Goal: Task Accomplishment & Management: Use online tool/utility

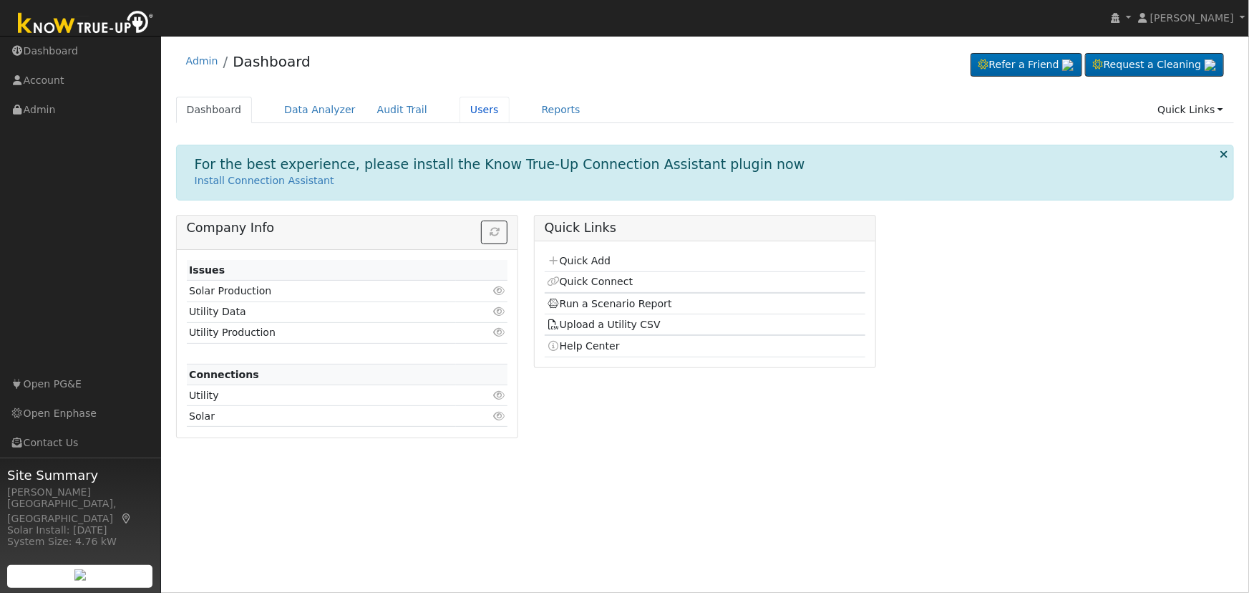
click at [459, 107] on link "Users" at bounding box center [484, 110] width 50 height 26
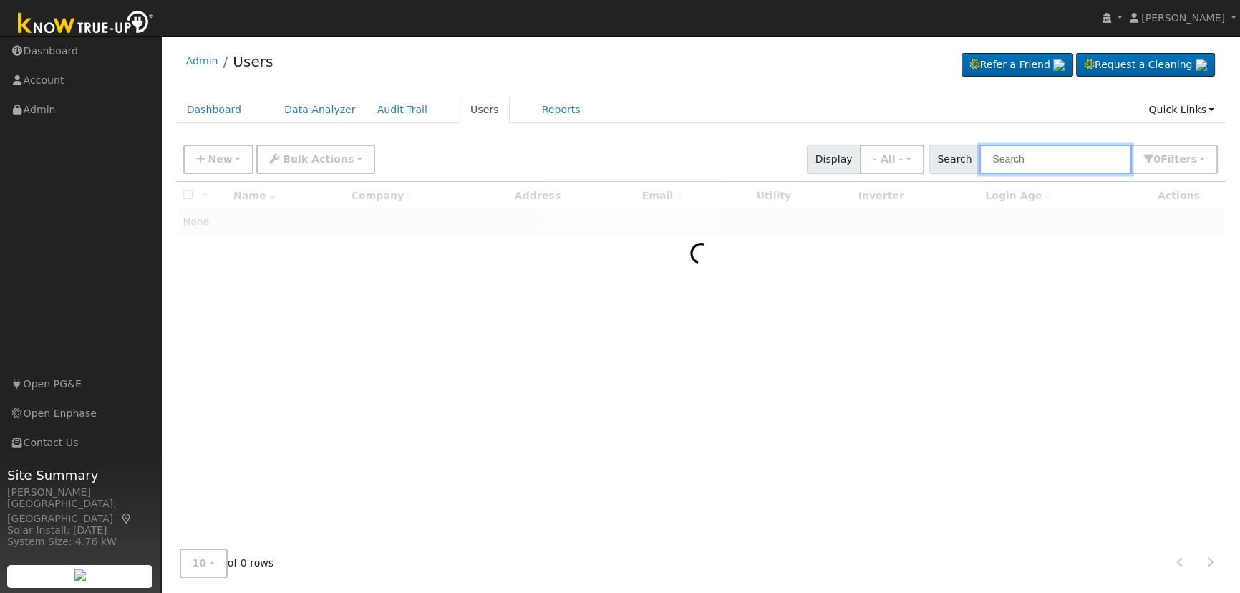
click at [1094, 155] on input "text" at bounding box center [1055, 159] width 152 height 29
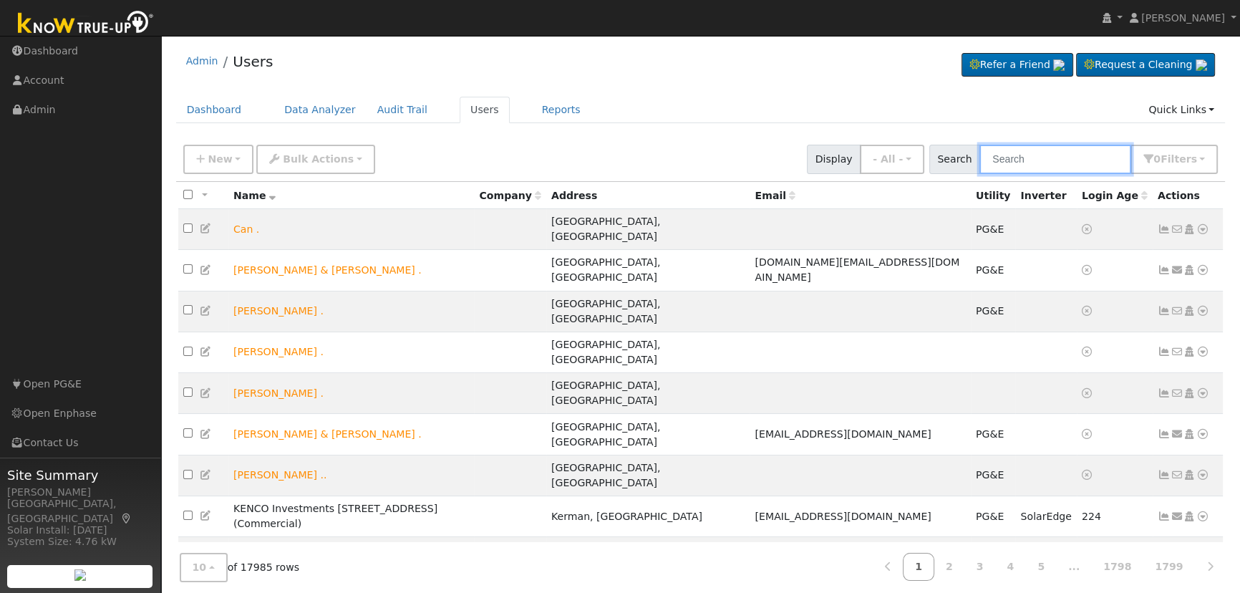
paste input "[PERSON_NAME]"
type input "[PERSON_NAME]"
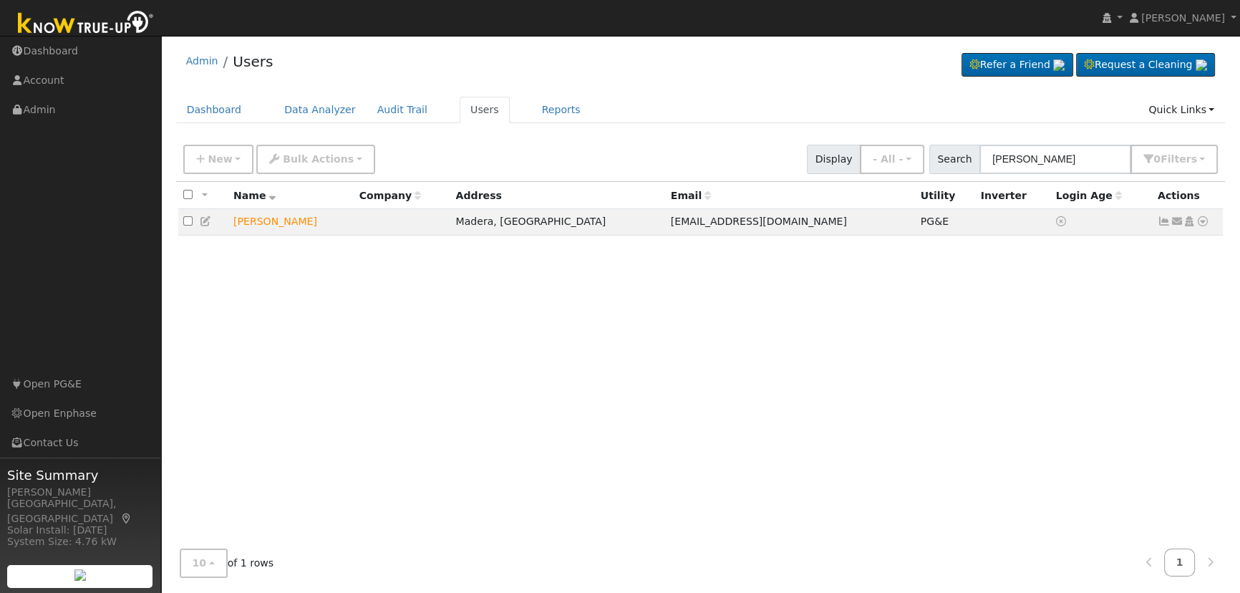
click at [206, 222] on icon at bounding box center [206, 221] width 13 height 10
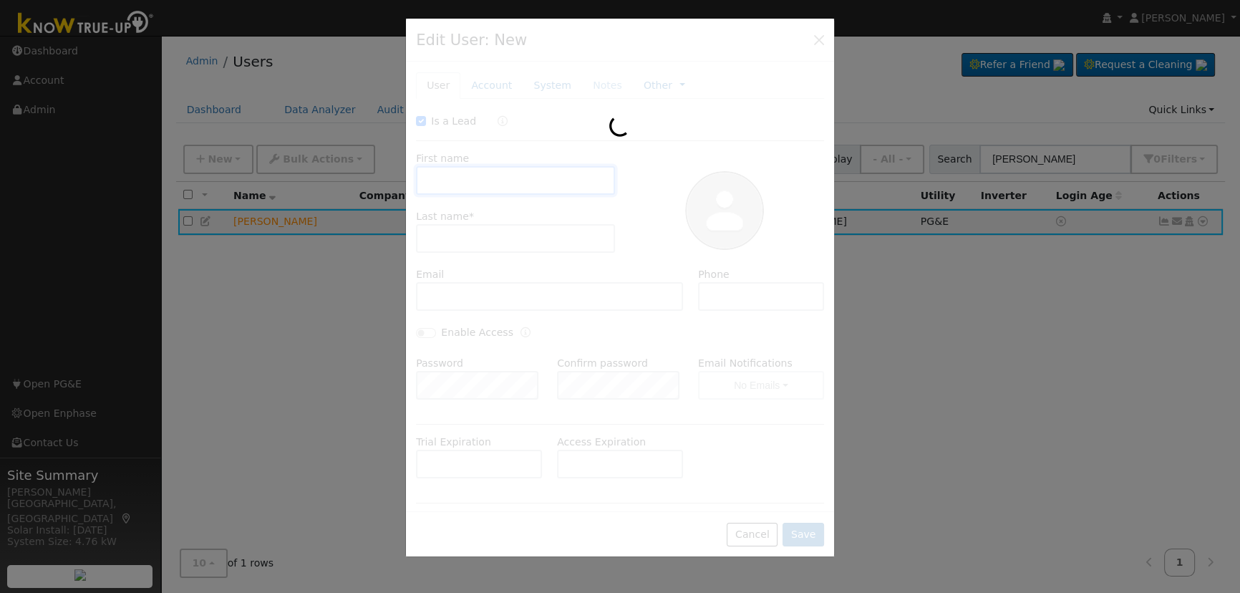
checkbox input "true"
type input "[PERSON_NAME]"
type input "Wood"
type input "[EMAIL_ADDRESS][DOMAIN_NAME]"
type input "[PHONE_NUMBER]"
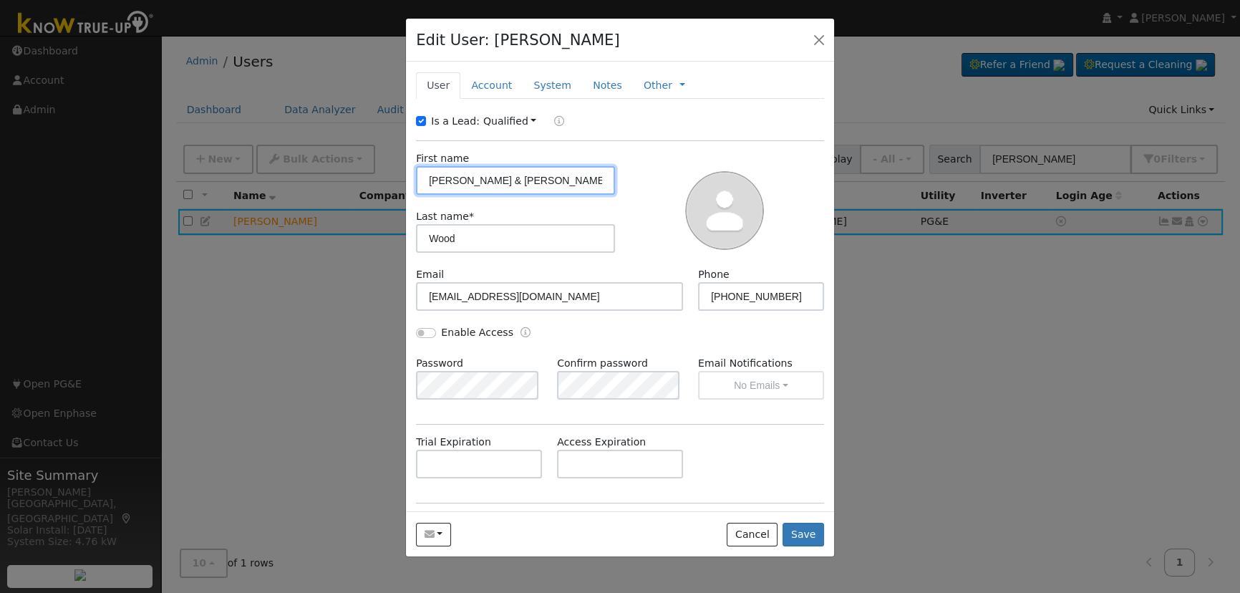
type input "[PERSON_NAME] & [PERSON_NAME]"
click at [817, 537] on button "Save" at bounding box center [803, 534] width 42 height 24
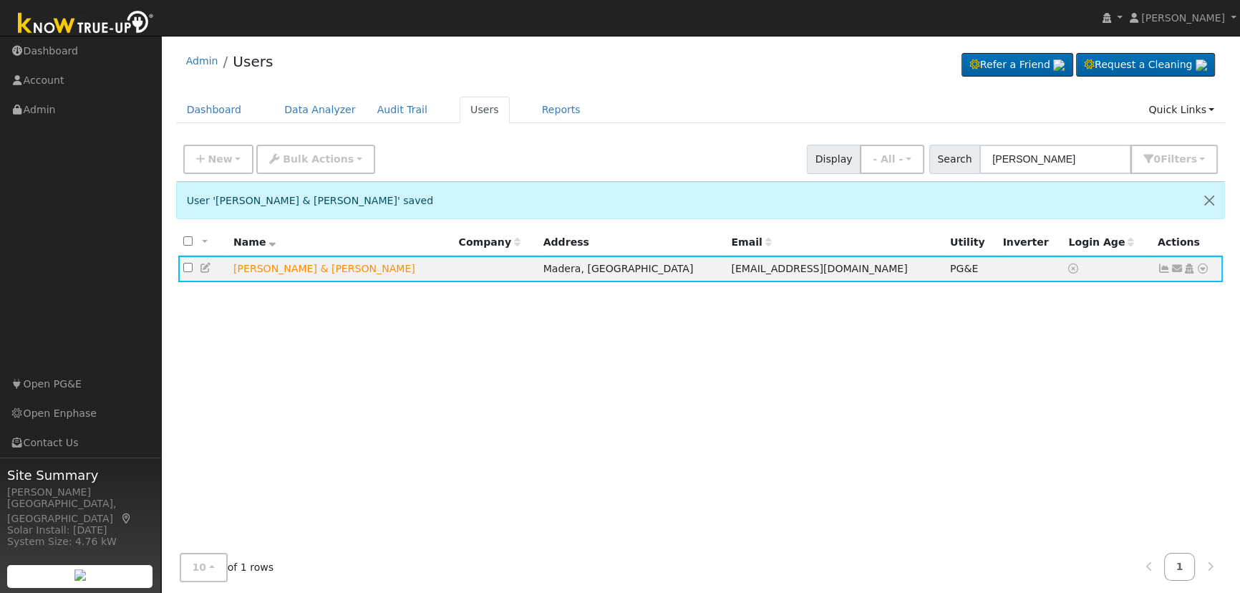
click at [1202, 273] on icon at bounding box center [1202, 268] width 13 height 10
click at [0, 0] on link "Scenario" at bounding box center [0, 0] width 0 height 0
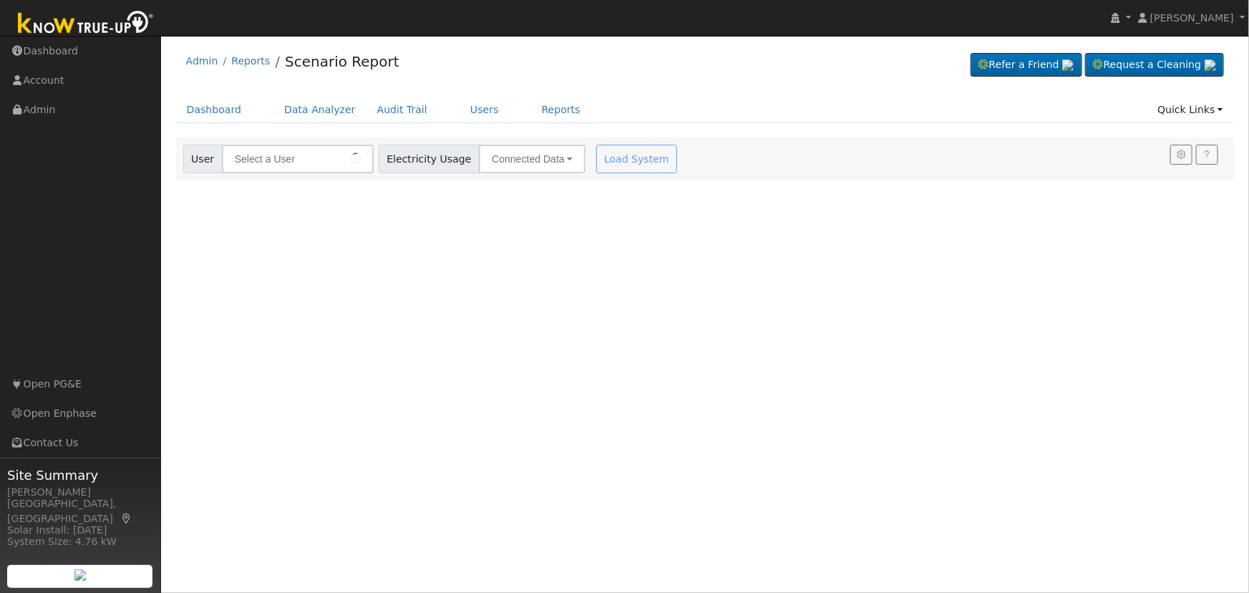
type input "Sandy & Justin Wood"
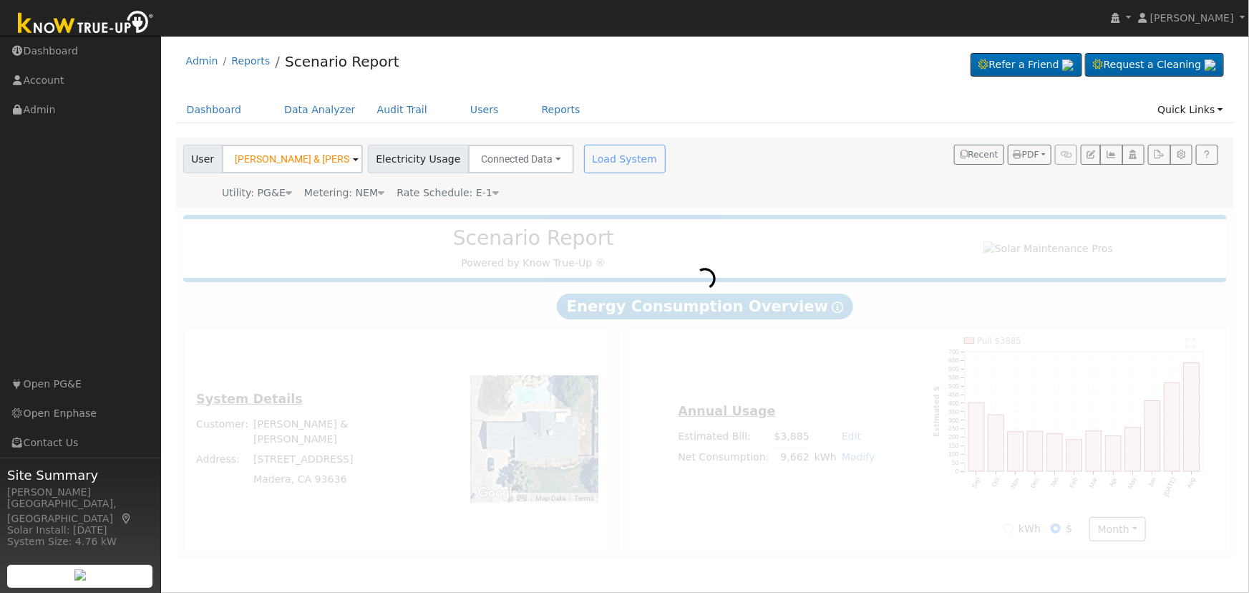
click at [470, 190] on span "Rate Schedule: E-1" at bounding box center [448, 192] width 102 height 11
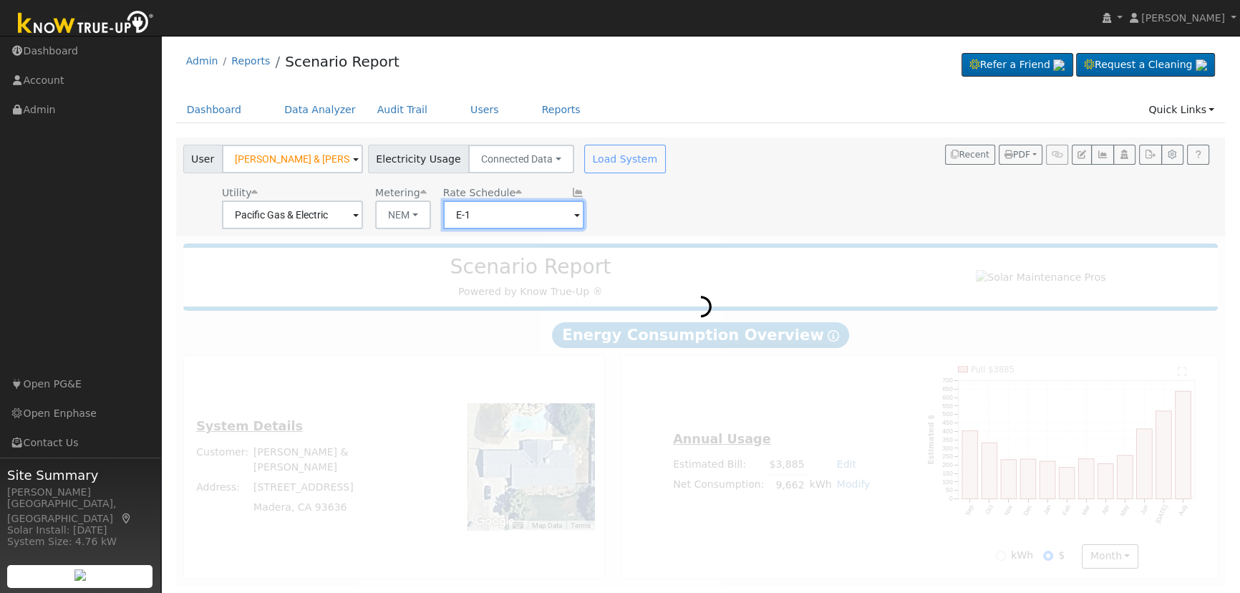
click at [492, 208] on input "E-1" at bounding box center [513, 214] width 141 height 29
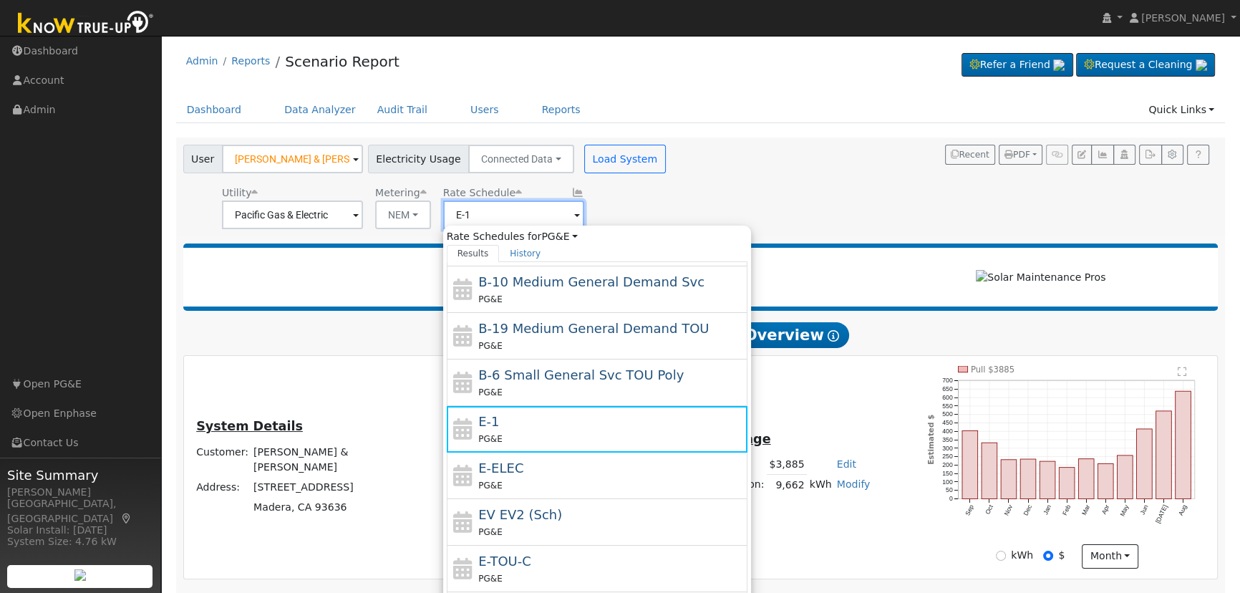
scroll to position [202, 0]
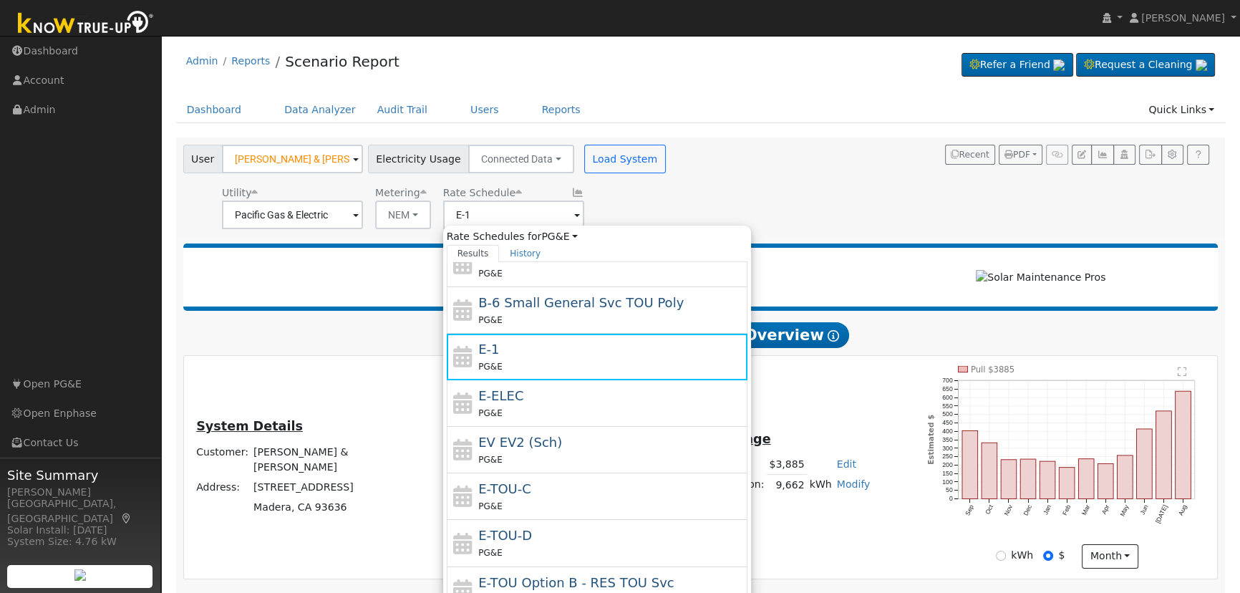
click at [513, 545] on div "PG&E" at bounding box center [611, 552] width 266 height 15
type input "E-TOU-D"
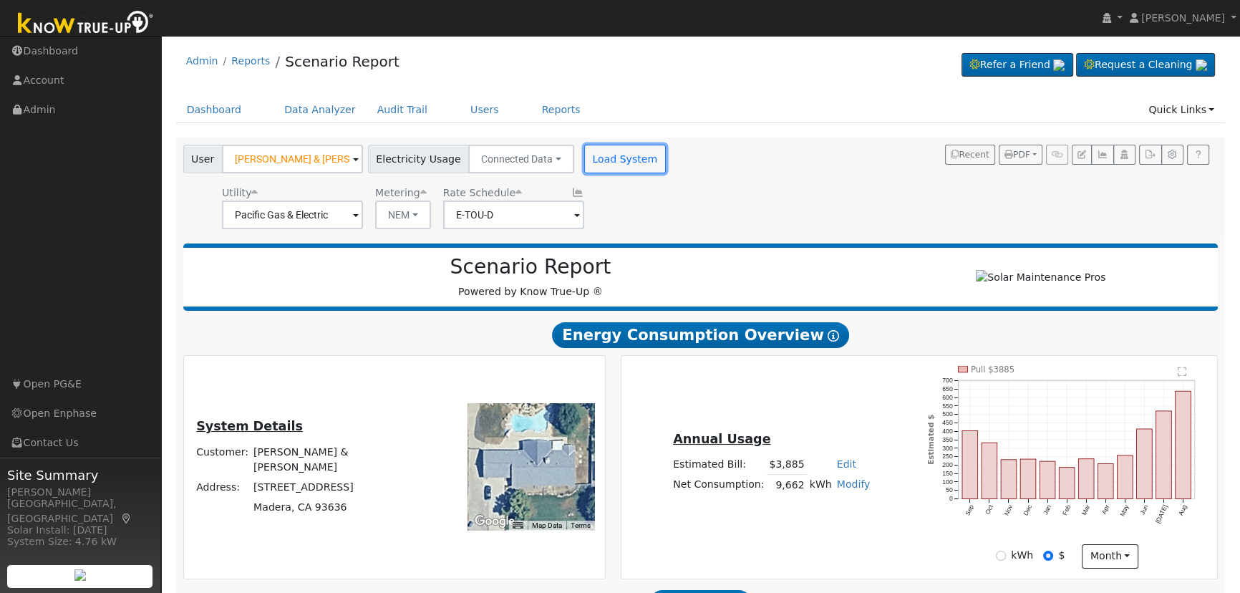
click at [599, 161] on button "Load System" at bounding box center [625, 159] width 82 height 29
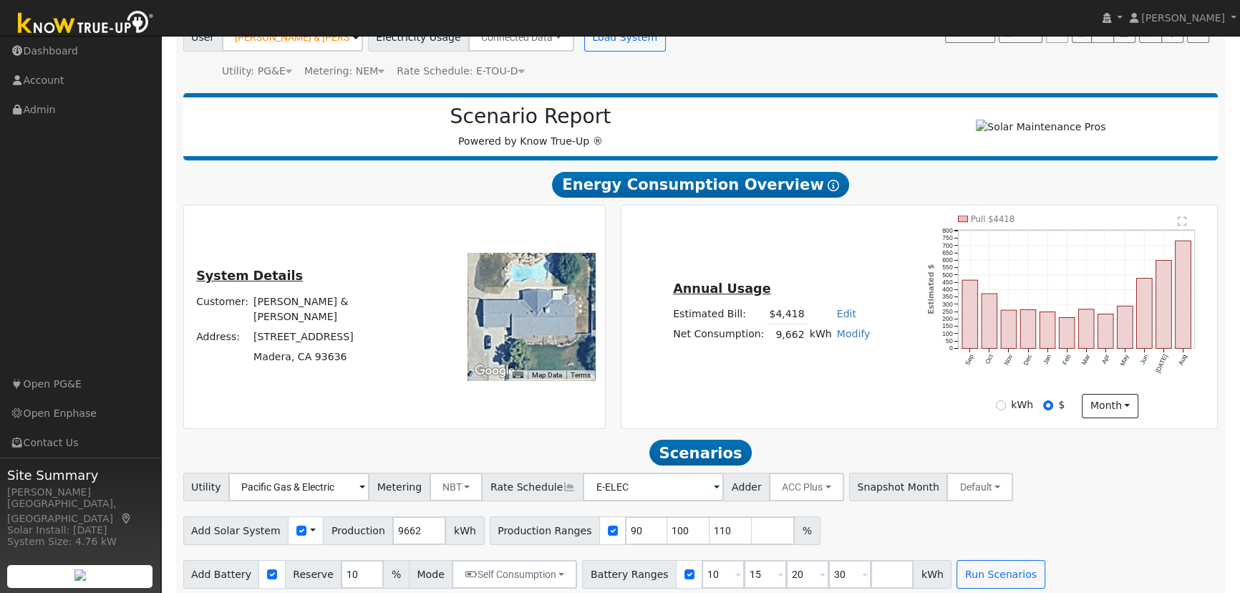
scroll to position [137, 0]
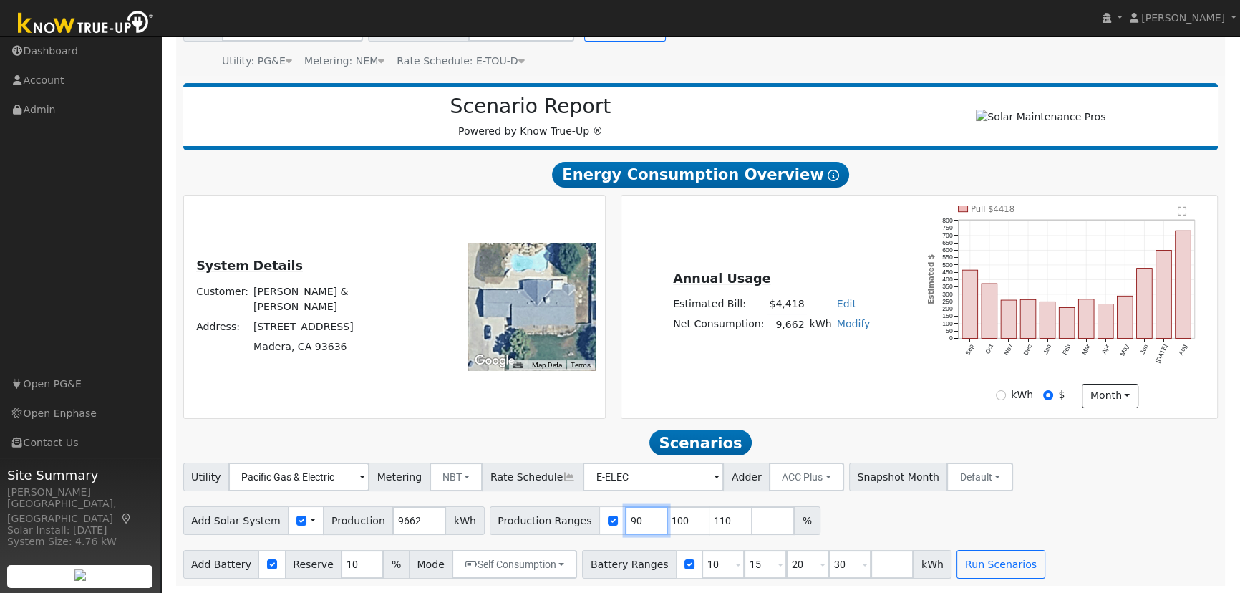
click at [625, 516] on input "90" at bounding box center [646, 520] width 43 height 29
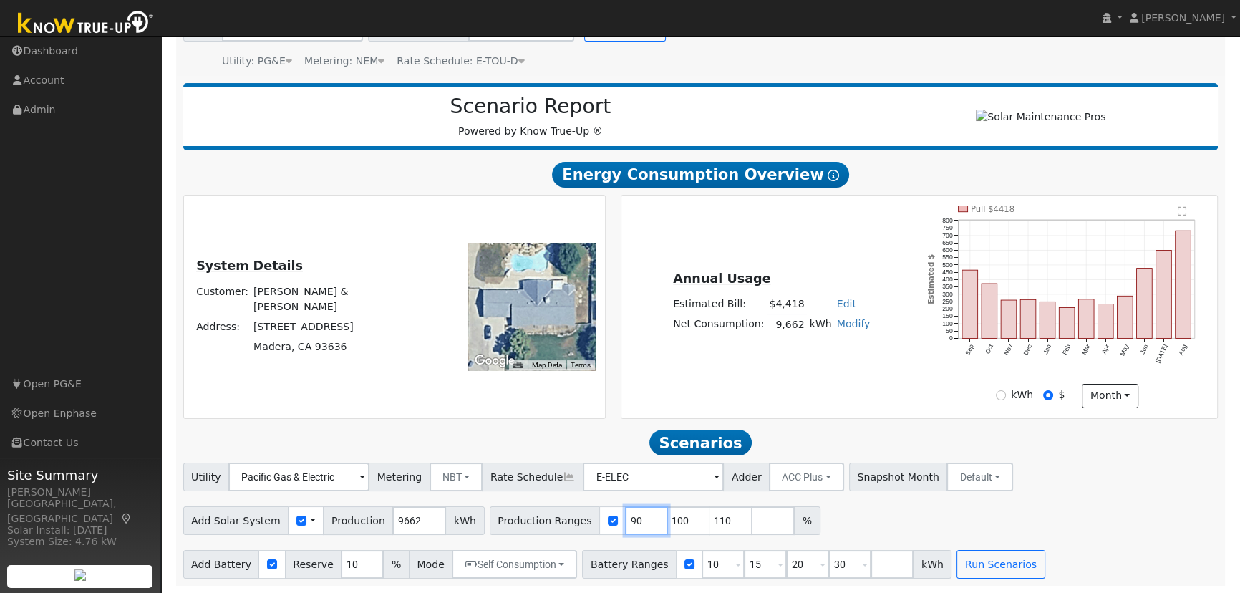
type input "100"
type input "110"
click at [625, 516] on input "100" at bounding box center [646, 520] width 43 height 29
type input "110"
click at [625, 516] on input "110" at bounding box center [646, 520] width 43 height 29
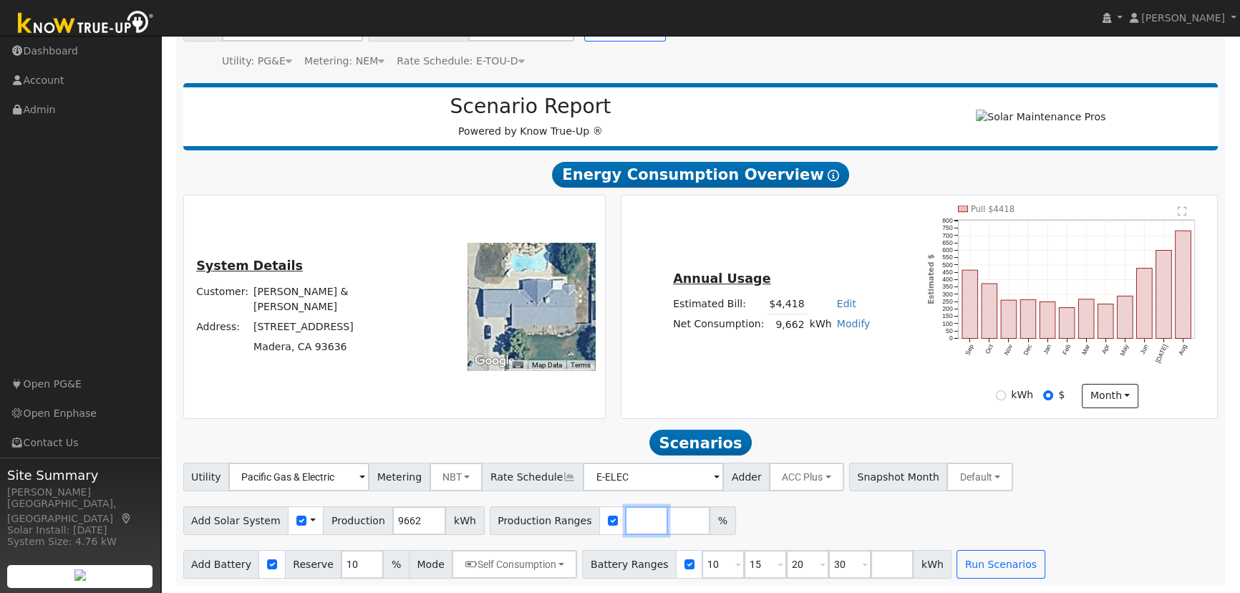
click at [625, 516] on input "number" at bounding box center [646, 520] width 43 height 29
type input "1"
type input "120.89"
click at [701, 563] on input "10" at bounding box center [722, 564] width 43 height 29
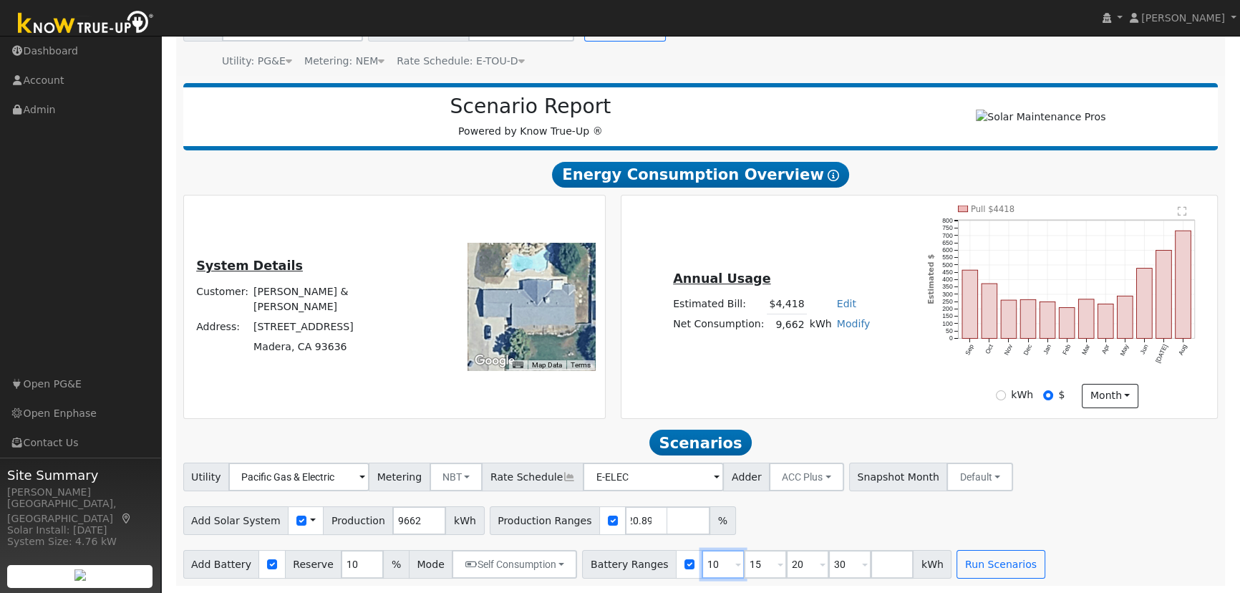
scroll to position [0, 0]
click at [701, 563] on input "10" at bounding box center [722, 564] width 43 height 29
type input "15"
type input "20"
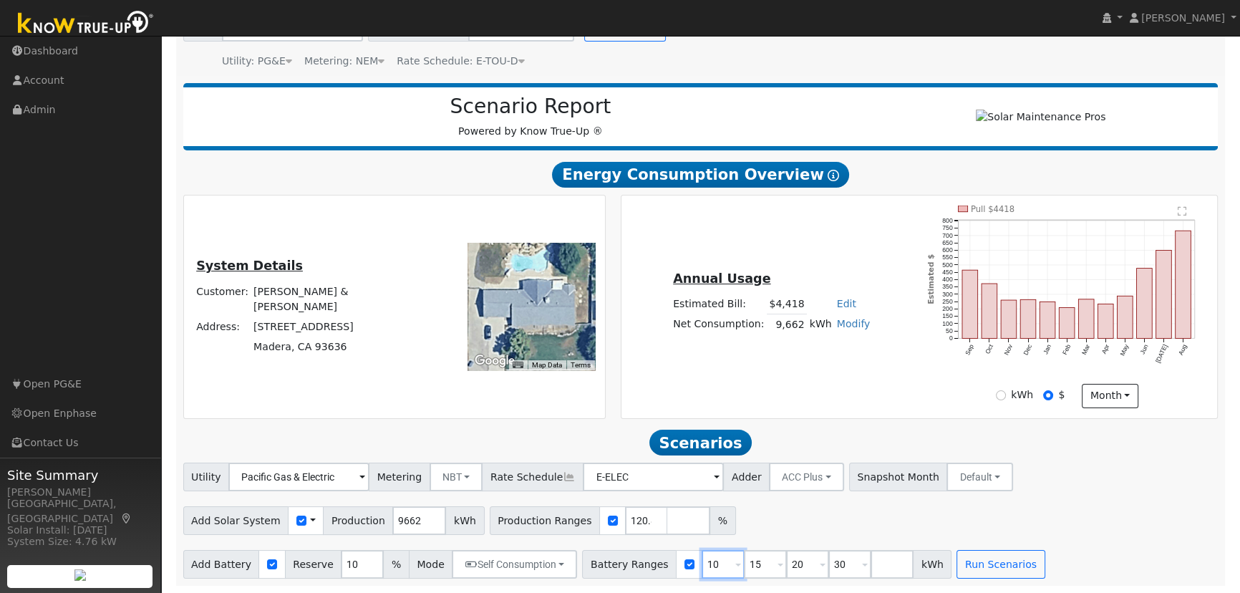
type input "30"
type input "20"
type input "30"
click at [701, 563] on input "20" at bounding box center [722, 564] width 43 height 29
type input "30"
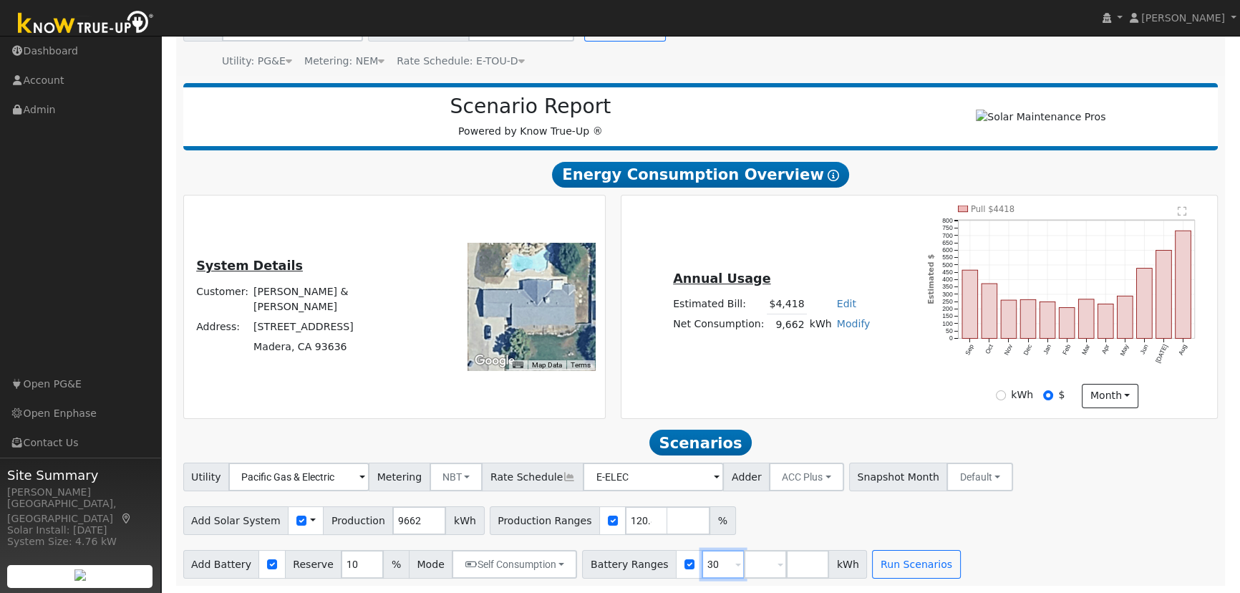
click at [701, 563] on input "30" at bounding box center [722, 564] width 43 height 29
click at [701, 563] on input "number" at bounding box center [722, 564] width 43 height 29
type input "13.5"
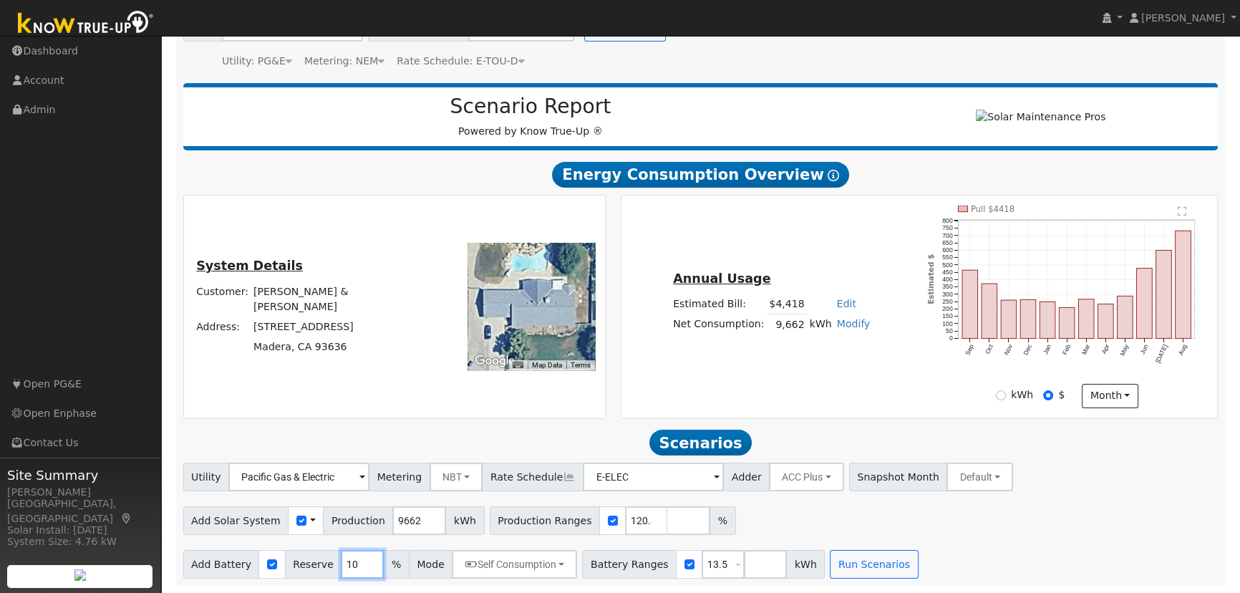
click at [341, 568] on input "10" at bounding box center [362, 564] width 43 height 29
type input "20"
click at [701, 558] on input "13.5" at bounding box center [722, 564] width 43 height 29
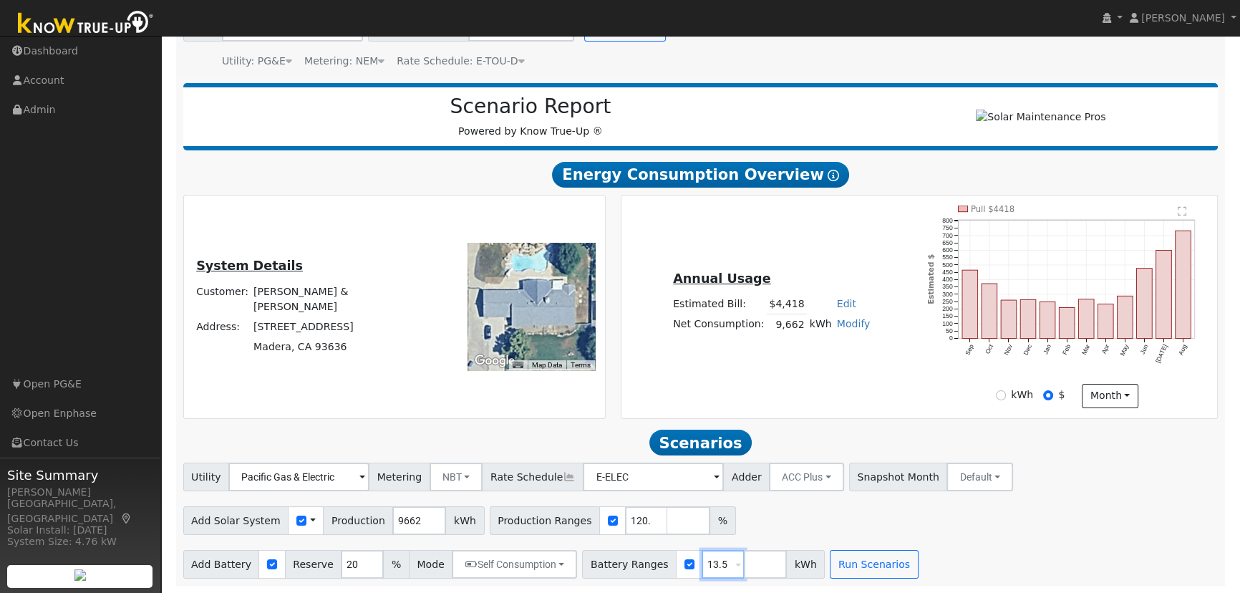
click at [701, 559] on input "13.5" at bounding box center [722, 564] width 43 height 29
type input "13.5"
click at [843, 567] on button "Run Scenarios" at bounding box center [874, 564] width 88 height 29
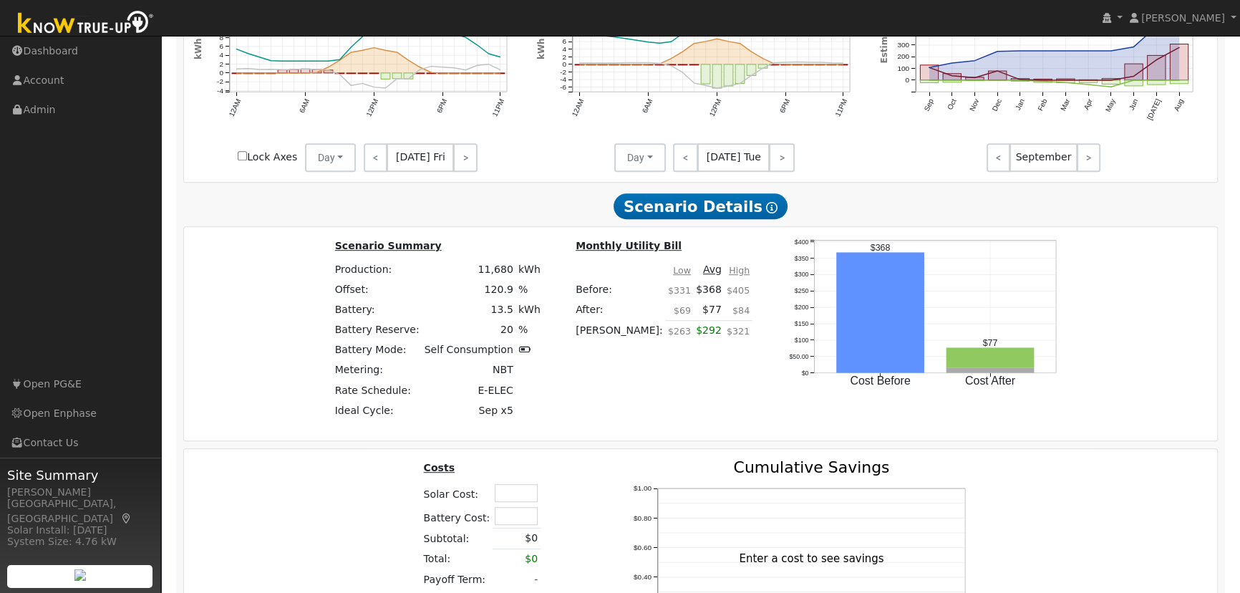
scroll to position [913, 0]
click at [503, 527] on td at bounding box center [516, 516] width 48 height 24
click at [507, 521] on input "text" at bounding box center [516, 515] width 43 height 18
click at [1044, 492] on div "Costs Solar Cost: Battery Cost: 25200 Subtotal: $0 Total: $0 Payoff Term: - Pro…" at bounding box center [701, 580] width 1044 height 242
type input "$25,200"
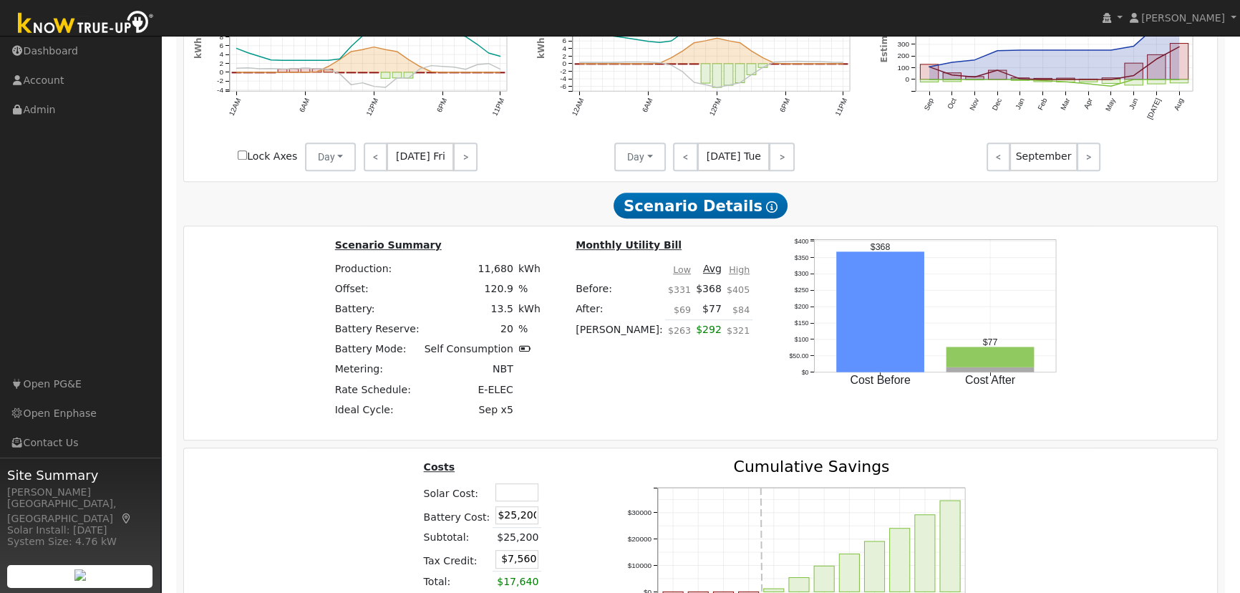
click at [502, 499] on input "text" at bounding box center [516, 492] width 43 height 18
type input "$38,600"
type input "$19,140"
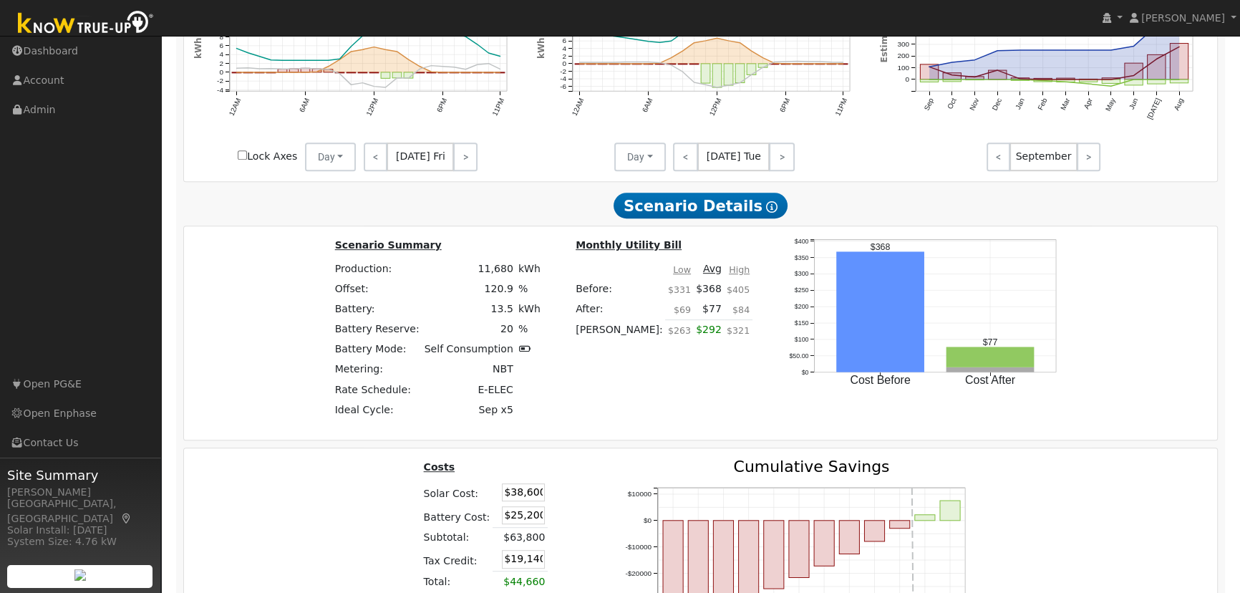
click at [1090, 505] on div "Costs Solar Cost: $38,600 Battery Cost: $25,200 Subtotal: $63,800 Tax Credit: $…" at bounding box center [701, 591] width 1044 height 265
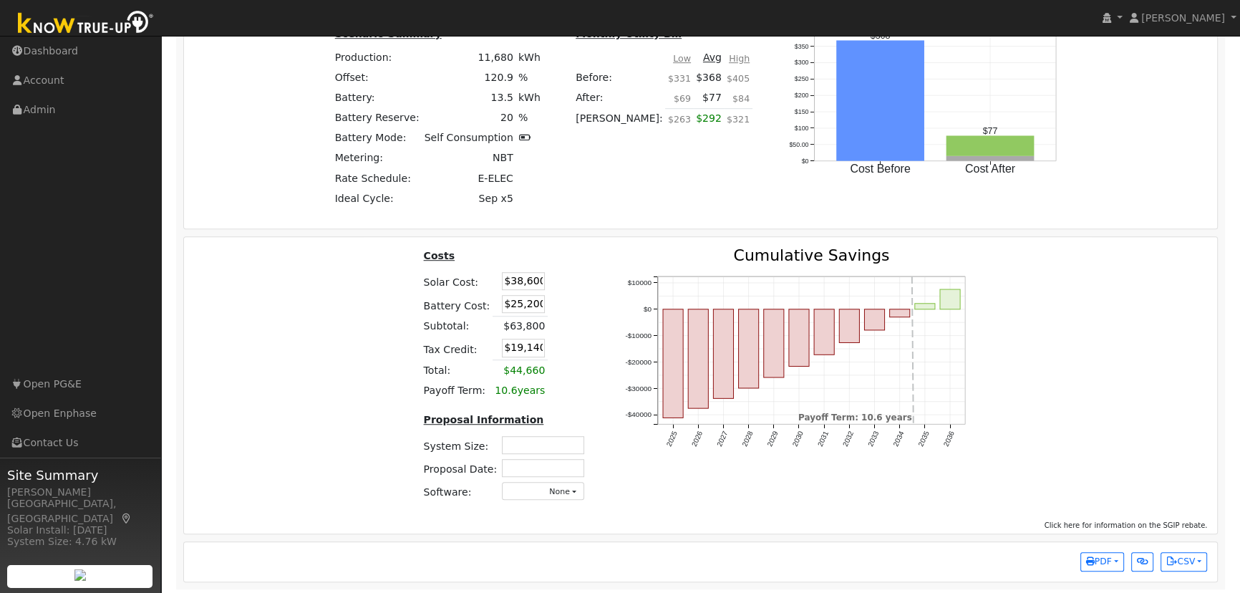
scroll to position [1132, 0]
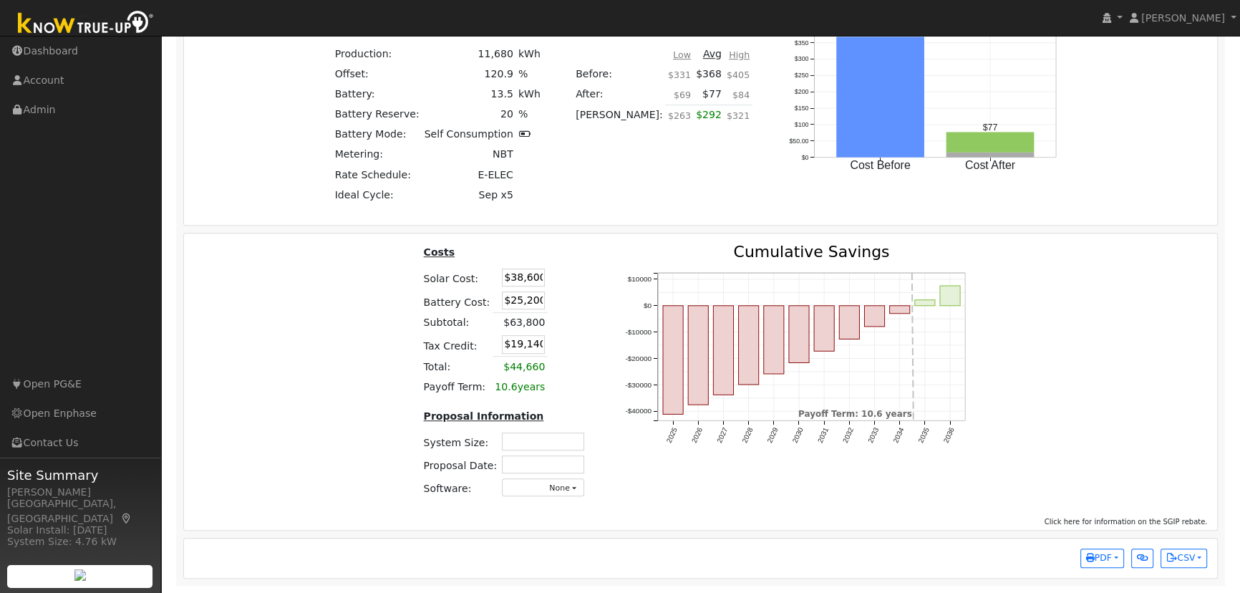
click at [529, 439] on input "text" at bounding box center [543, 441] width 82 height 18
type input "7.05"
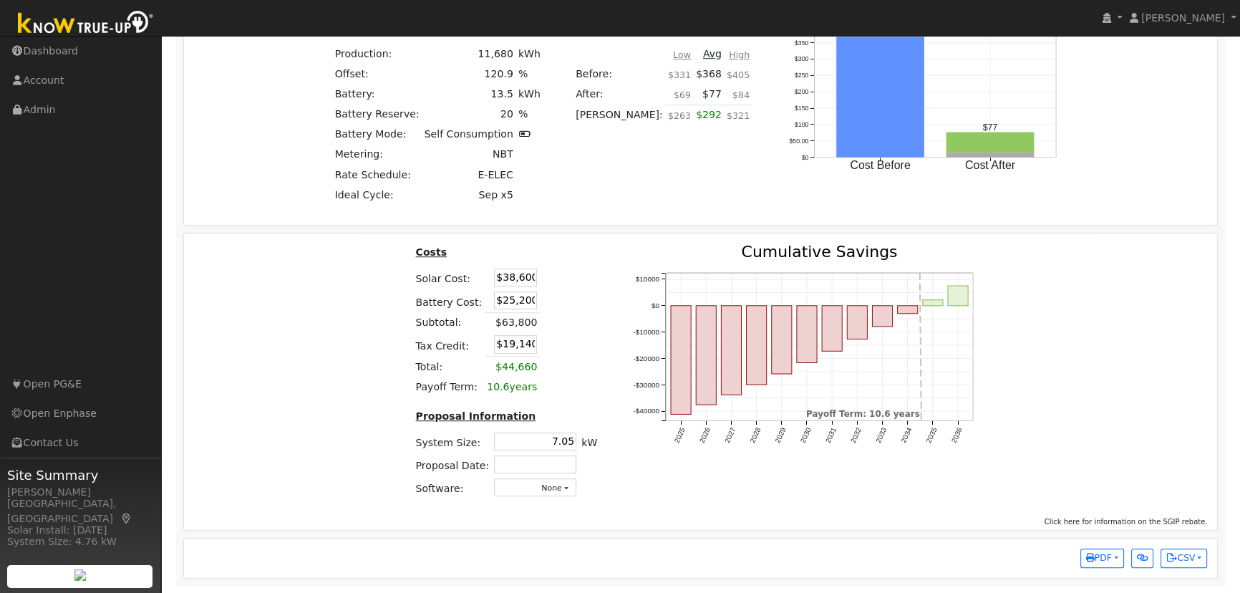
click at [522, 454] on td at bounding box center [535, 463] width 87 height 23
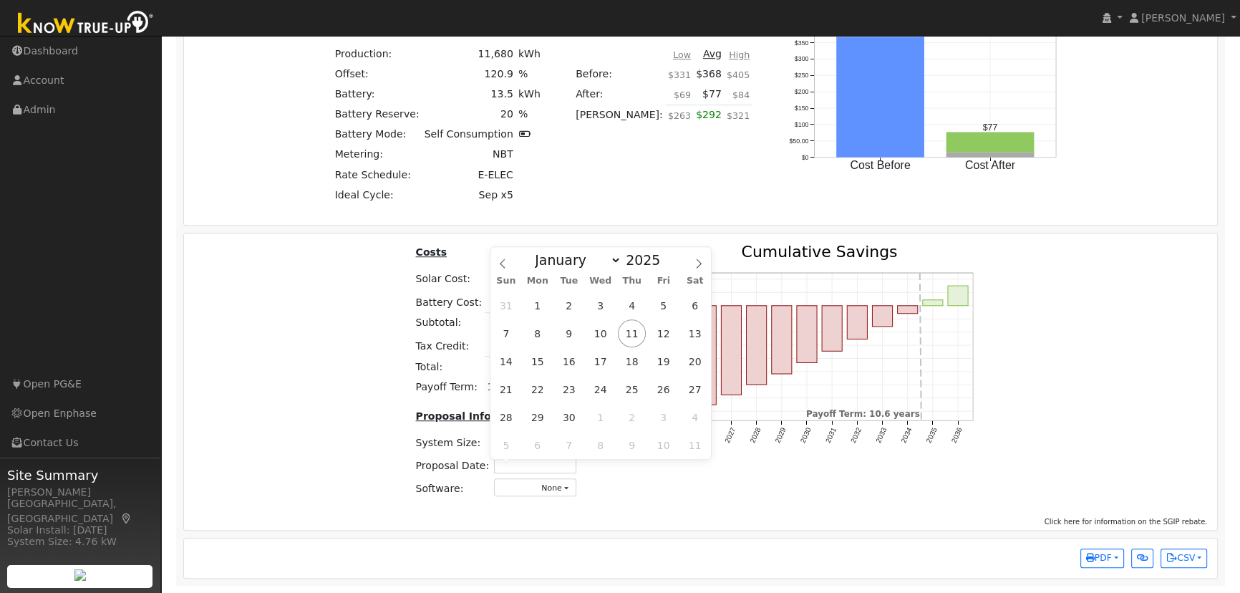
click at [518, 464] on input "text" at bounding box center [535, 464] width 82 height 18
click at [631, 336] on span "11" at bounding box center [632, 333] width 28 height 28
type input "[DATE]"
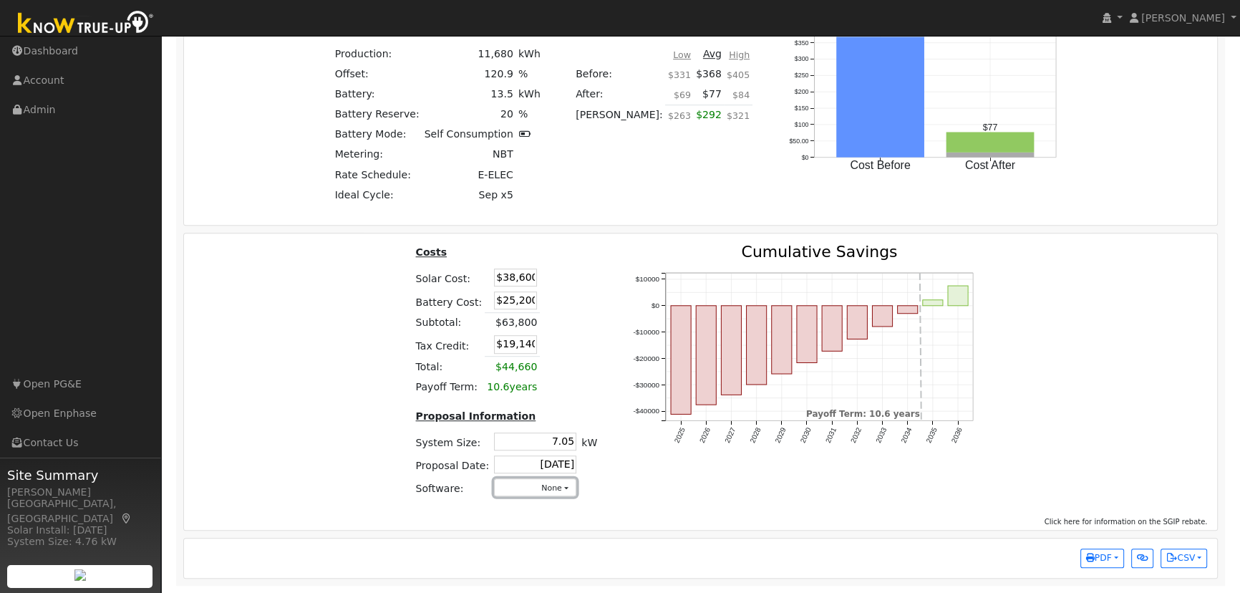
click at [531, 492] on button "None" at bounding box center [535, 487] width 82 height 18
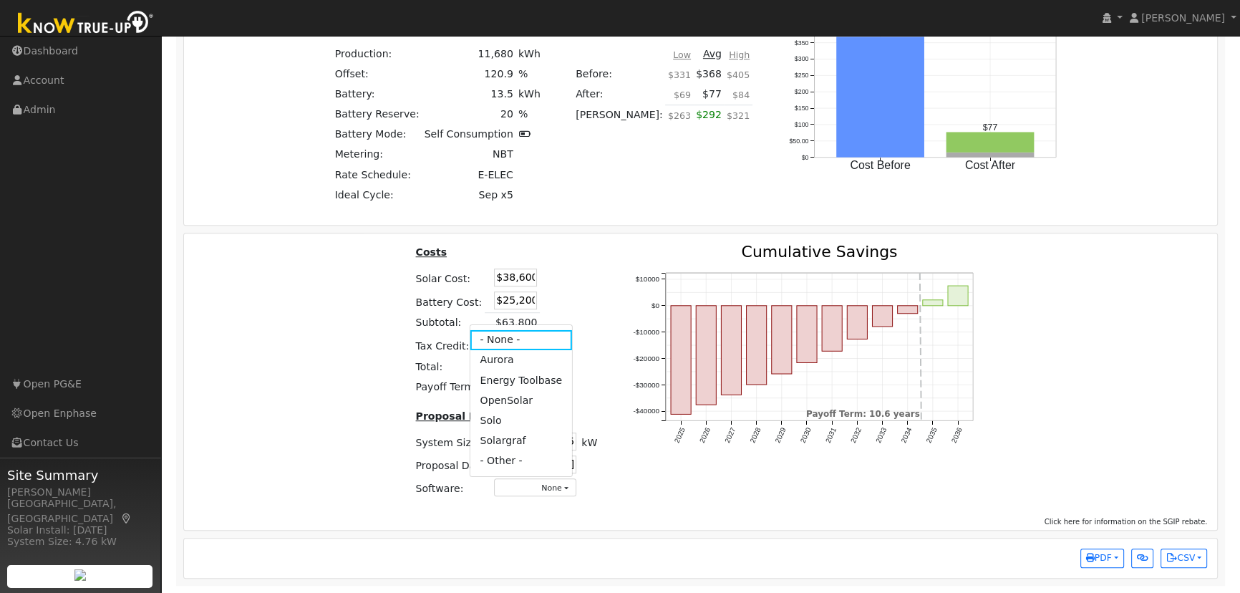
click at [502, 361] on link "Aurora" at bounding box center [521, 360] width 102 height 20
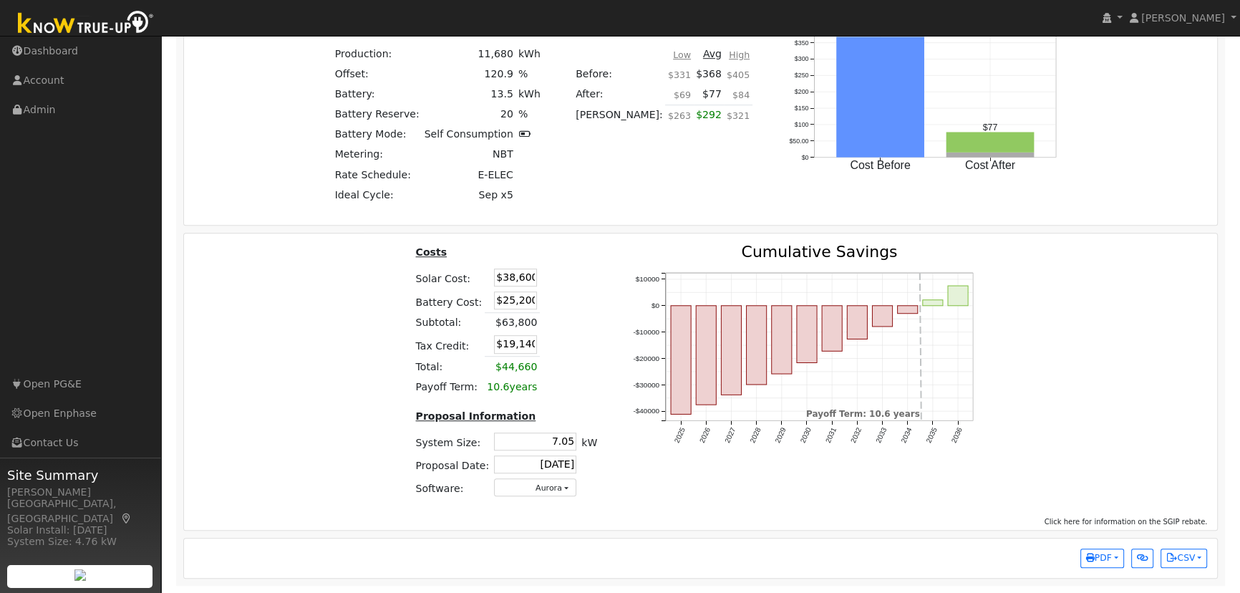
click at [1177, 362] on div "Costs Solar Cost: $38,600 Battery Cost: $25,200 Subtotal: $63,800 Tax Credit: $…" at bounding box center [701, 376] width 1044 height 265
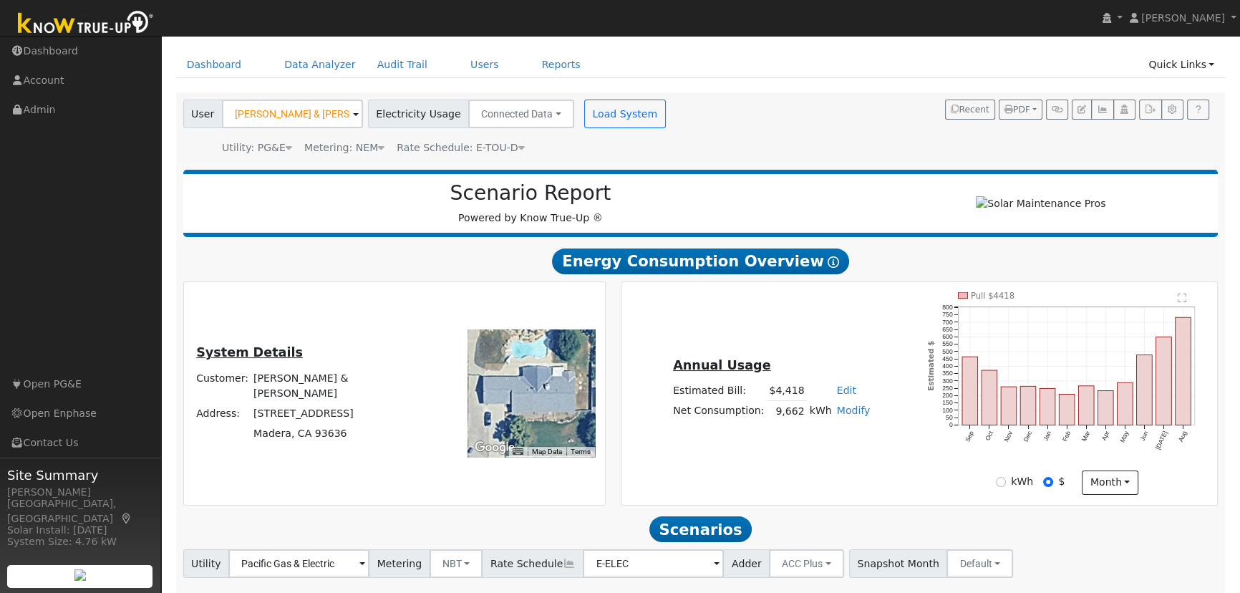
scroll to position [0, 0]
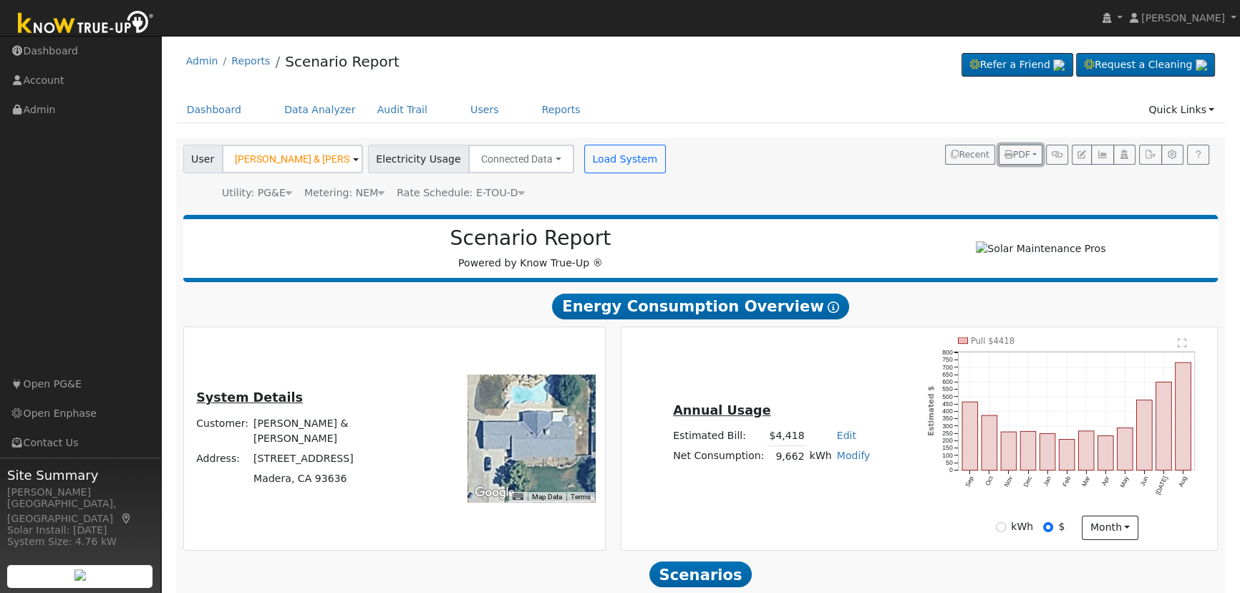
click at [1030, 145] on button "PDF" at bounding box center [1020, 155] width 44 height 20
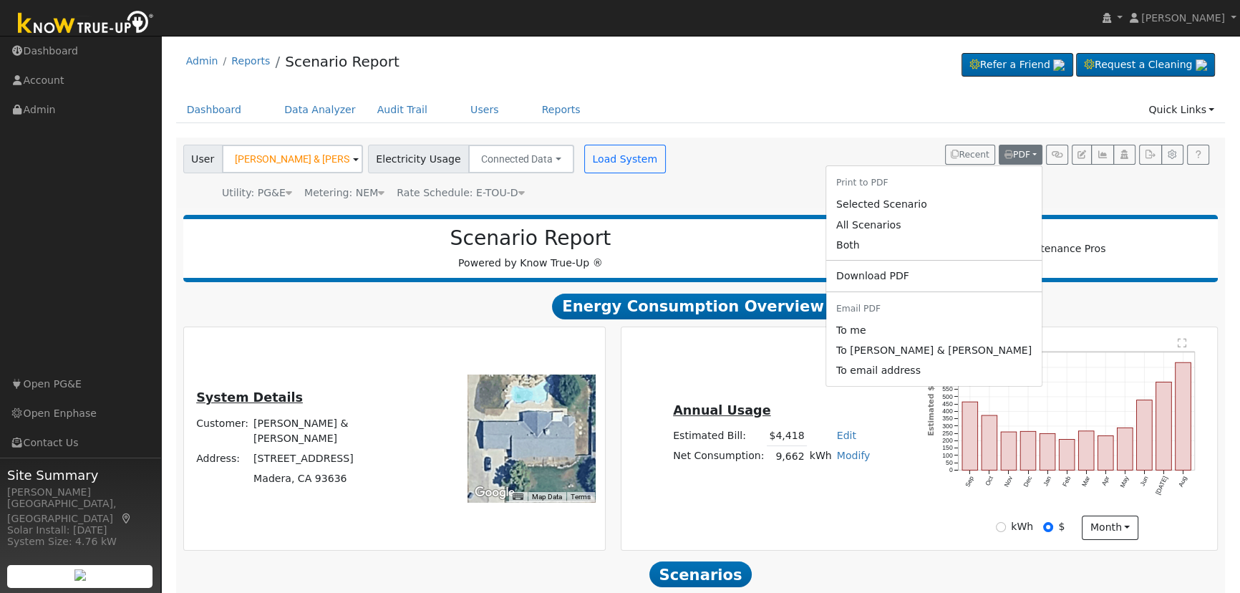
click at [978, 237] on link "Both" at bounding box center [933, 245] width 215 height 20
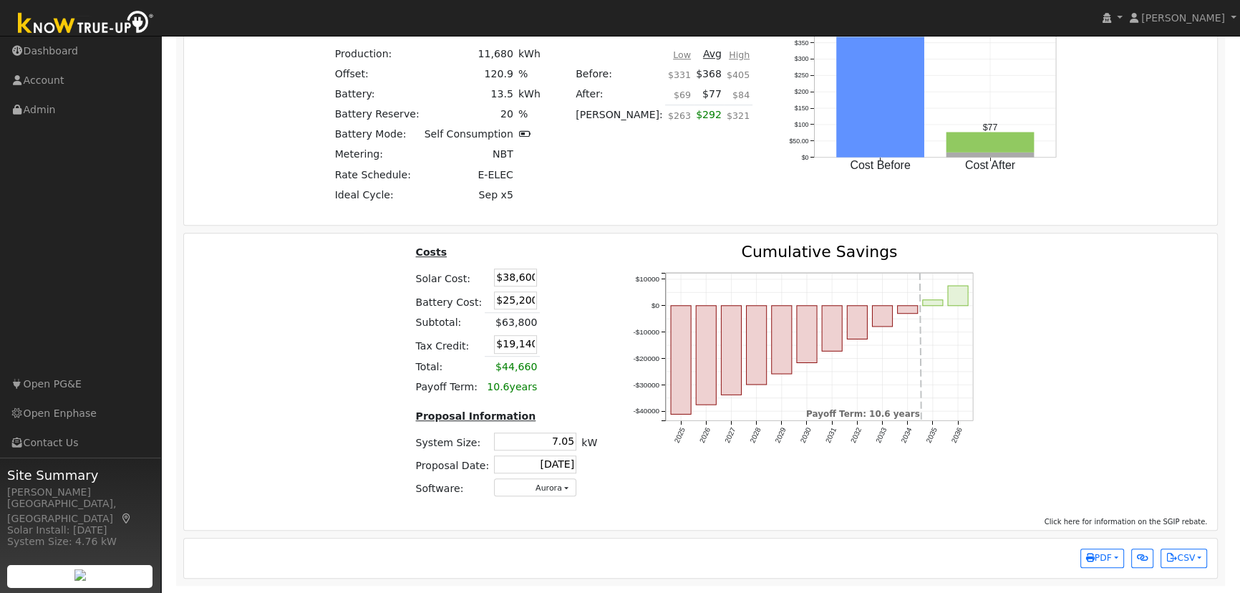
scroll to position [1132, 0]
click at [509, 303] on input "$25,200" at bounding box center [515, 300] width 43 height 18
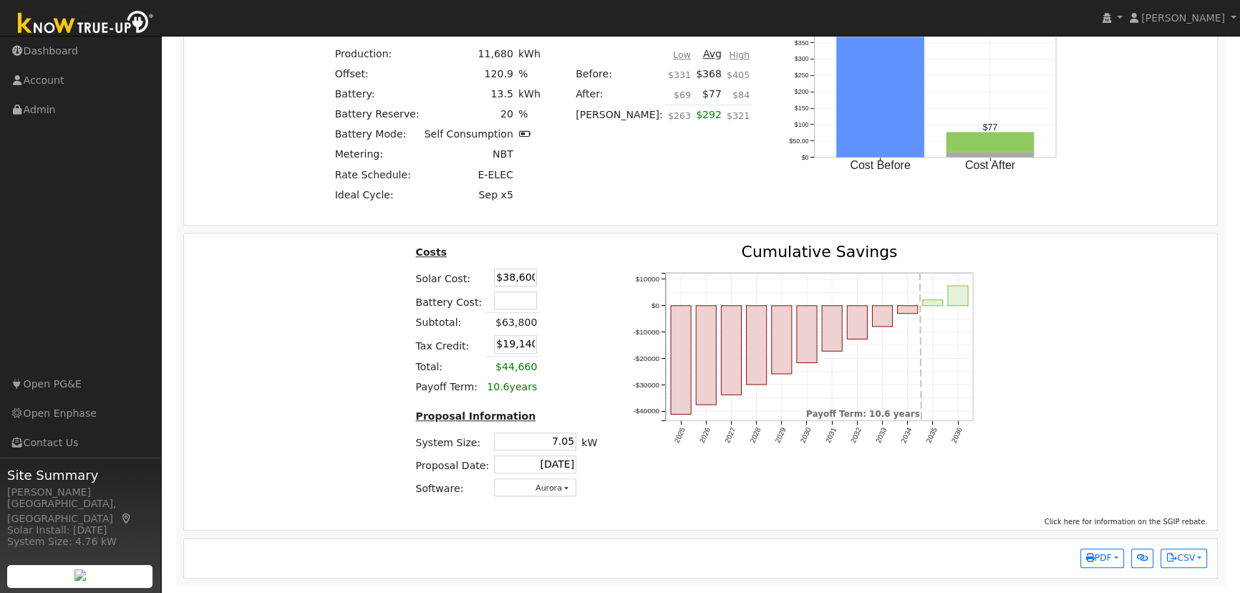
type input "$11,580"
click at [553, 292] on td at bounding box center [555, 301] width 30 height 24
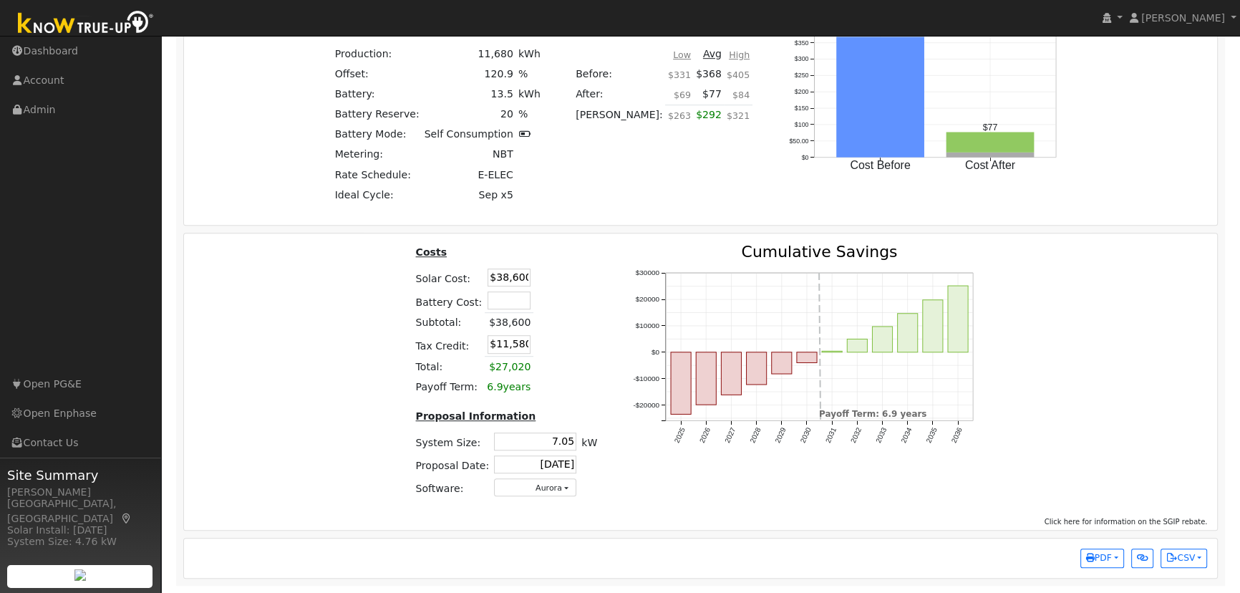
click at [508, 301] on input "text" at bounding box center [508, 300] width 43 height 18
click at [500, 273] on input "$38,600" at bounding box center [508, 277] width 43 height 18
click at [500, 274] on input "$38,600" at bounding box center [508, 277] width 43 height 18
type input "$23,000"
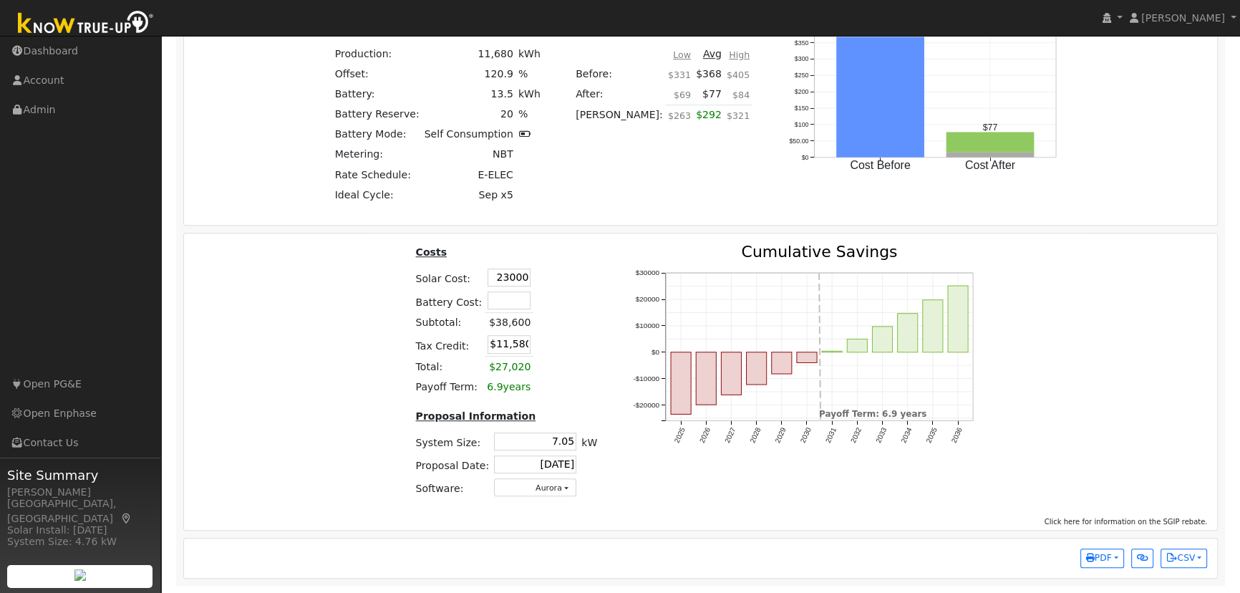
type input "$6,900"
click at [496, 302] on input "text" at bounding box center [508, 300] width 43 height 18
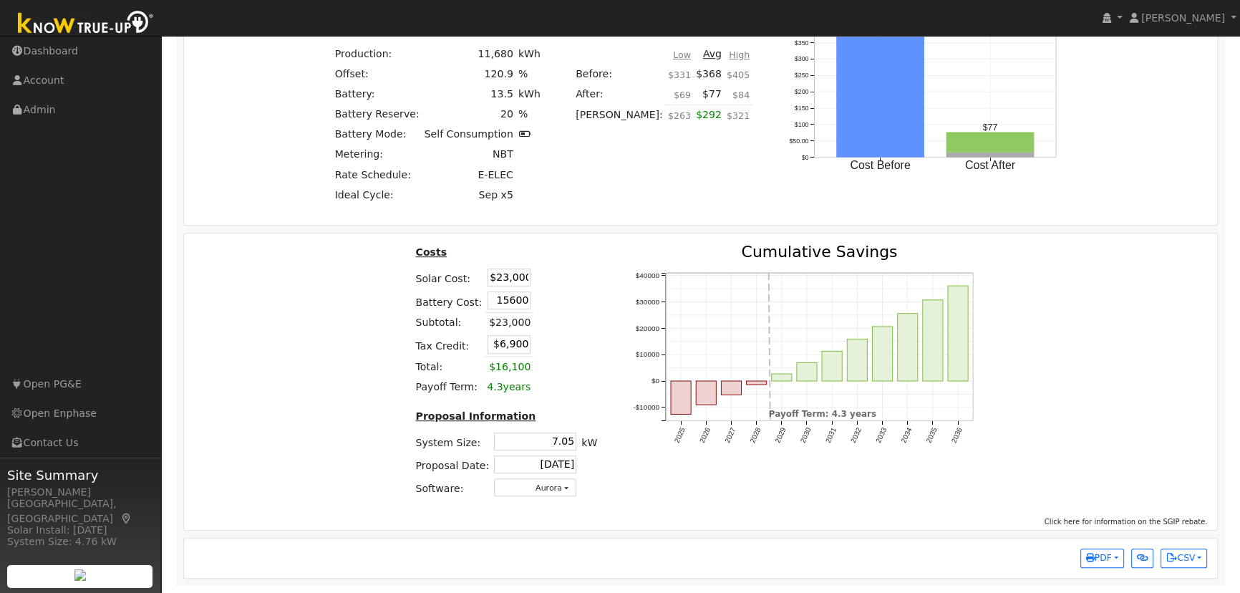
type input "$15,600"
type input "$11,580"
click at [537, 282] on td at bounding box center [549, 277] width 33 height 23
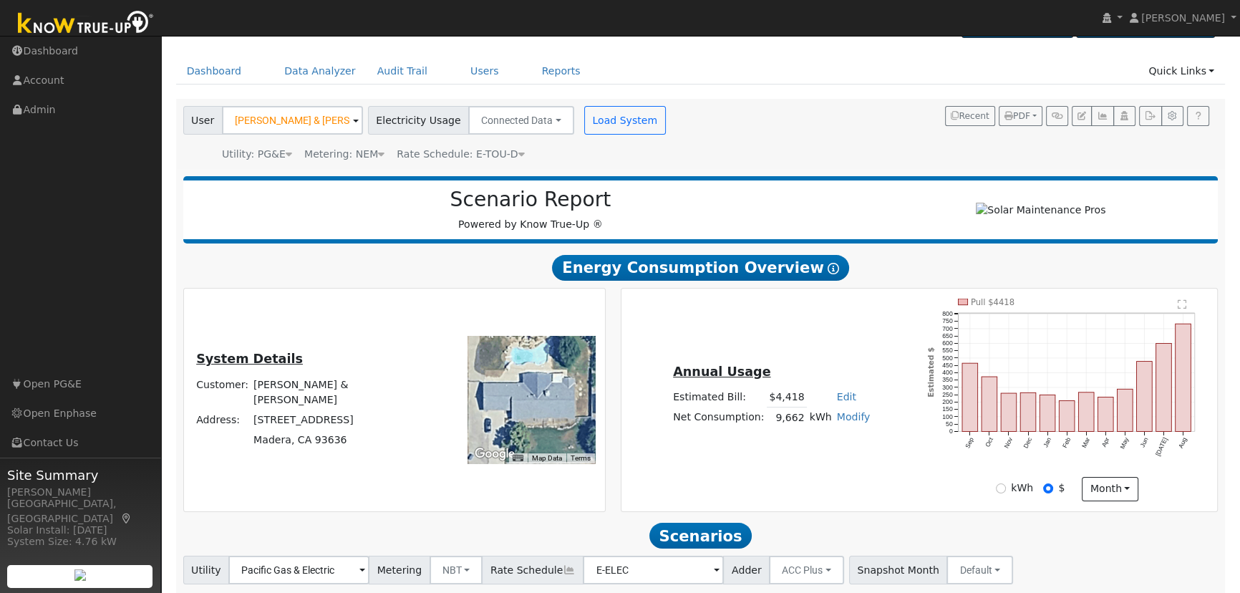
scroll to position [0, 0]
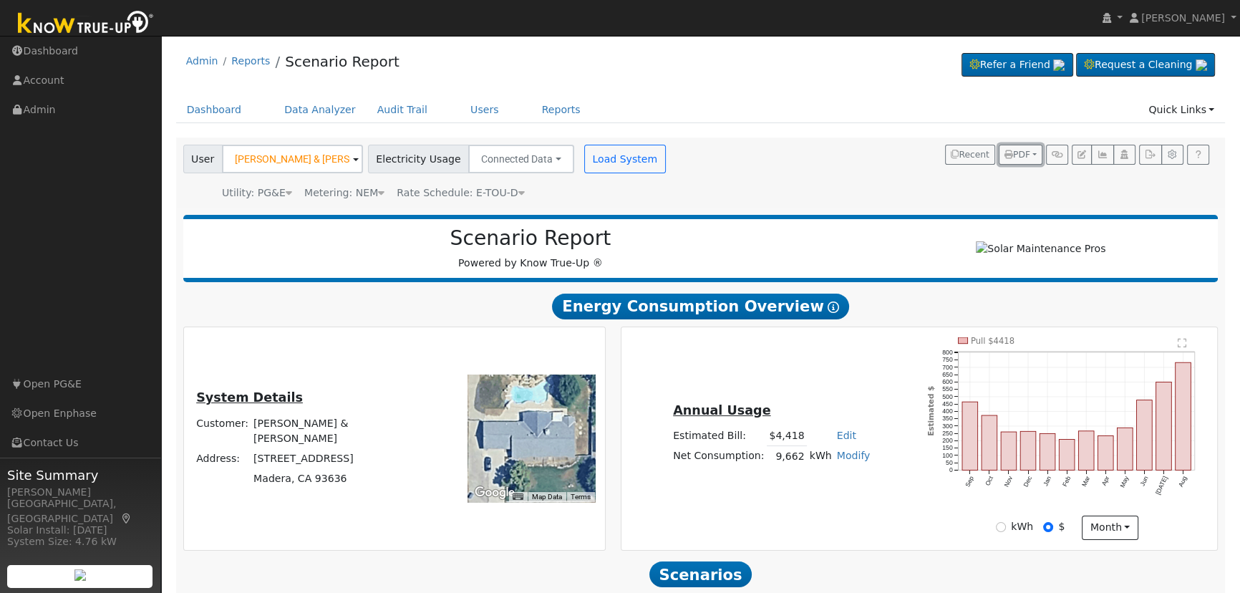
click at [1018, 150] on span "PDF" at bounding box center [1017, 155] width 26 height 10
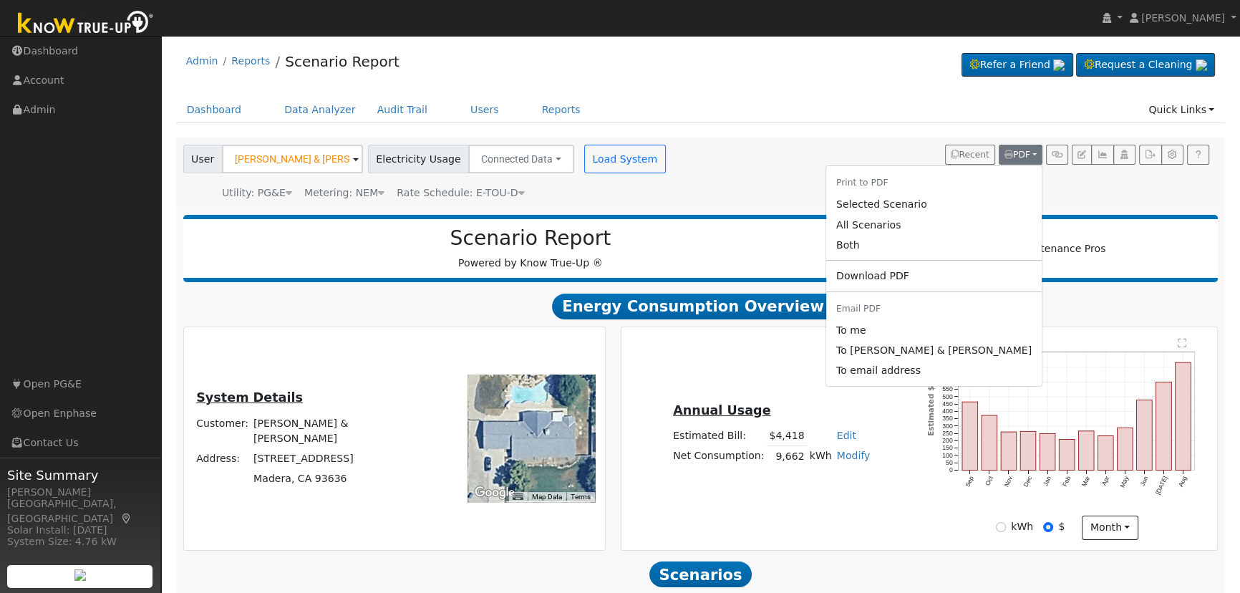
click at [945, 245] on link "Both" at bounding box center [933, 245] width 215 height 20
